Goal: Task Accomplishment & Management: Complete application form

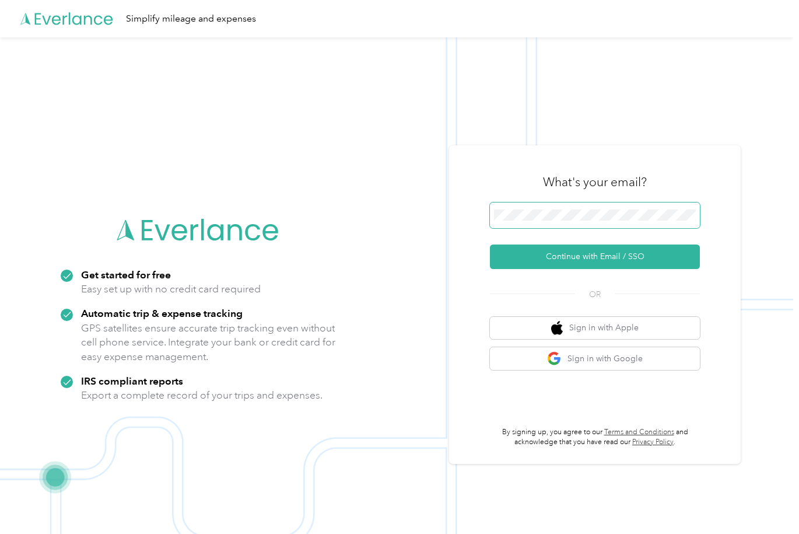
click at [599, 256] on button "Continue with Email / SSO" at bounding box center [595, 256] width 210 height 24
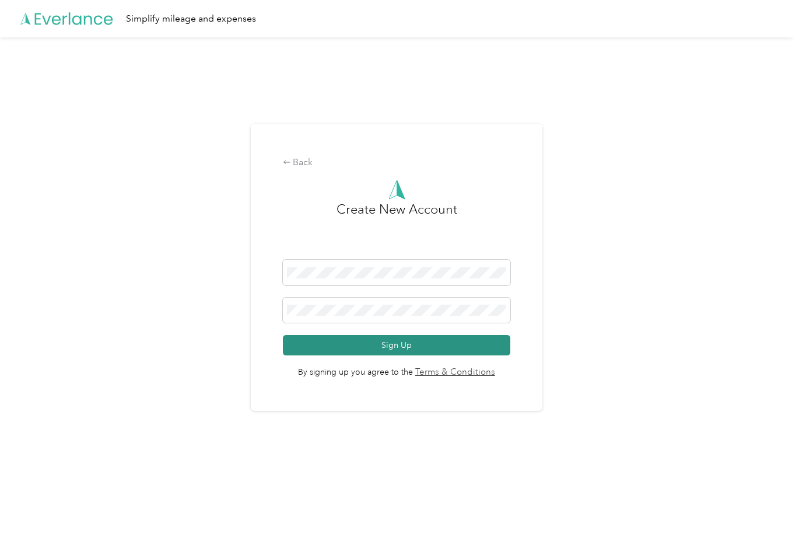
click at [462, 346] on button "Sign Up" at bounding box center [396, 345] width 227 height 20
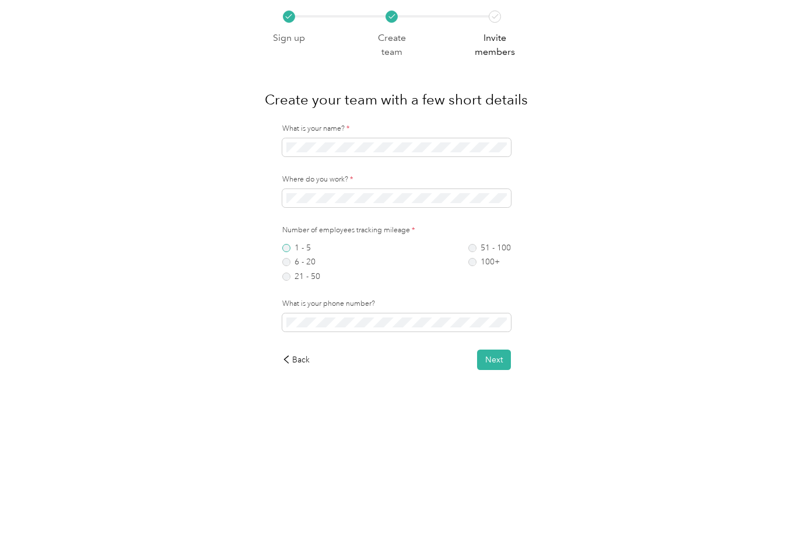
click at [294, 248] on label "1 - 5" at bounding box center [301, 248] width 38 height 8
click at [497, 347] on div "What is your name? * Where do you work? * Number of employees tracking mileage …" at bounding box center [396, 247] width 264 height 246
click at [496, 360] on button "Next" at bounding box center [494, 359] width 34 height 20
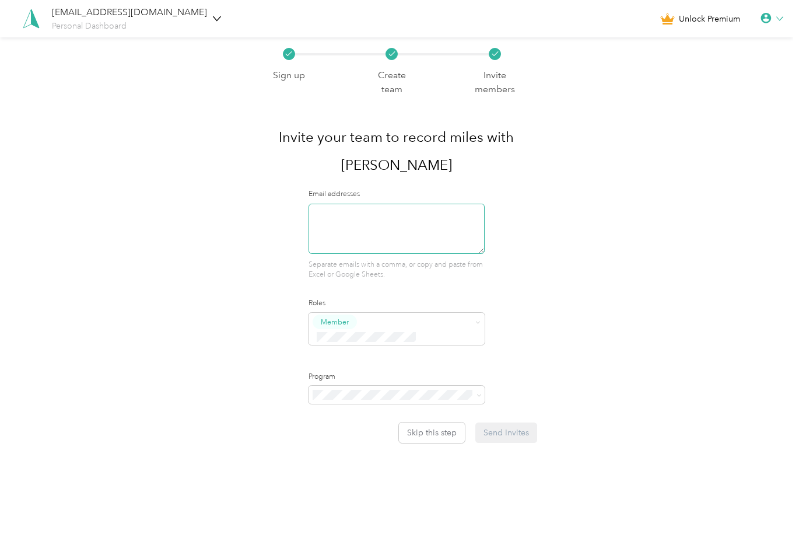
click at [418, 238] on textarea at bounding box center [396, 229] width 176 height 50
type textarea "[EMAIL_ADDRESS][DOMAIN_NAME]"
click at [525, 422] on button "Send Invites" at bounding box center [506, 432] width 62 height 20
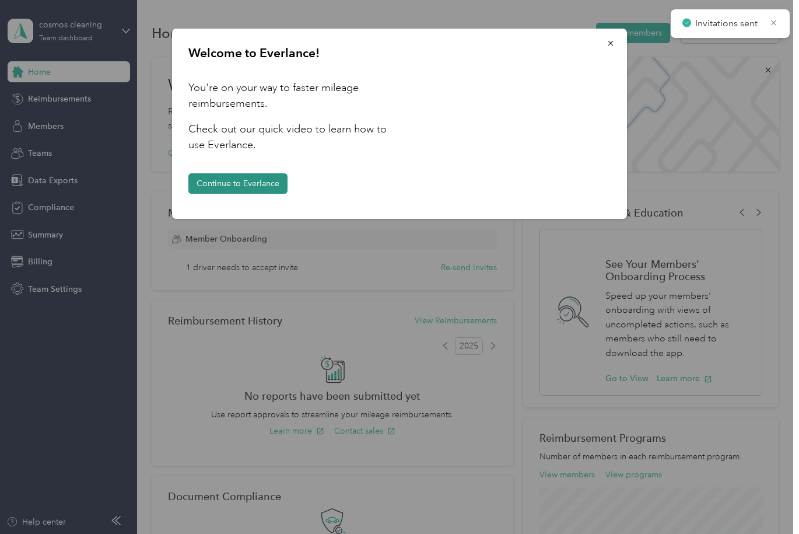
click at [231, 181] on button "Continue to Everlance" at bounding box center [237, 183] width 99 height 20
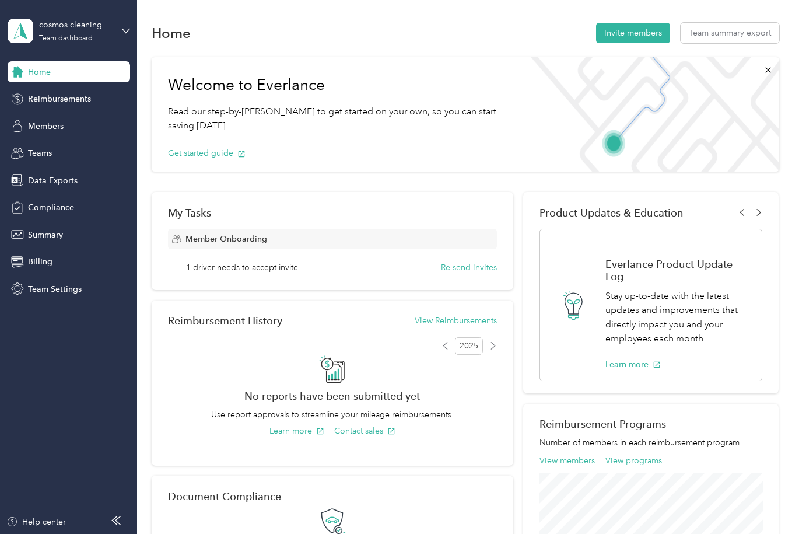
click at [94, 110] on div "Home Reimbursements Members Teams Data Exports Compliance Summary Billing Team …" at bounding box center [69, 180] width 122 height 238
click at [77, 97] on span "Reimbursements" at bounding box center [59, 99] width 63 height 12
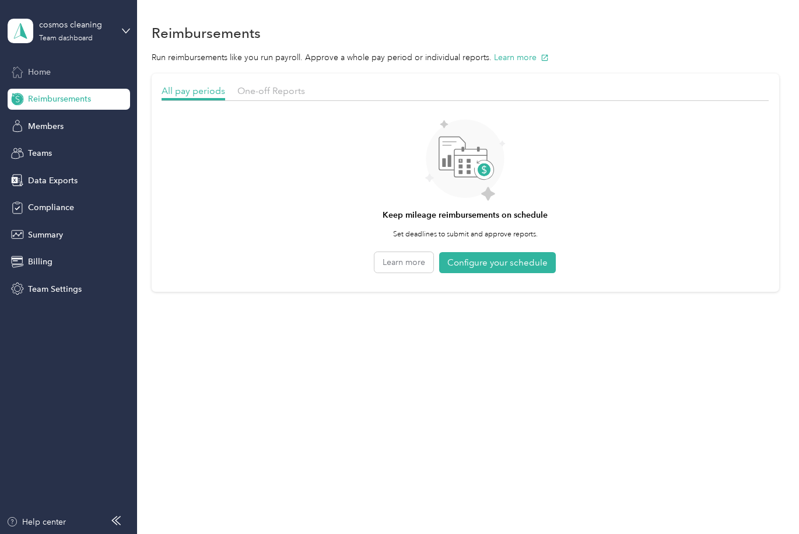
click at [75, 78] on div "Home" at bounding box center [69, 71] width 122 height 21
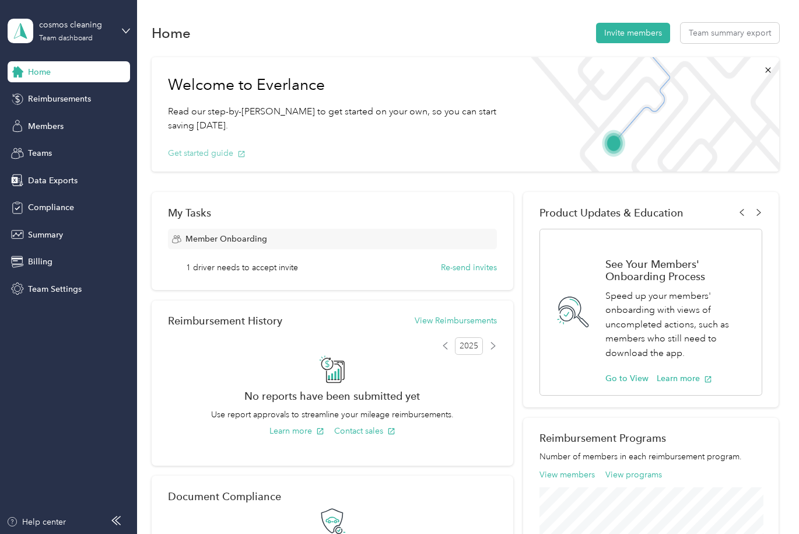
click at [197, 151] on button "Get started guide" at bounding box center [207, 153] width 78 height 12
